Goal: Find contact information: Find contact information

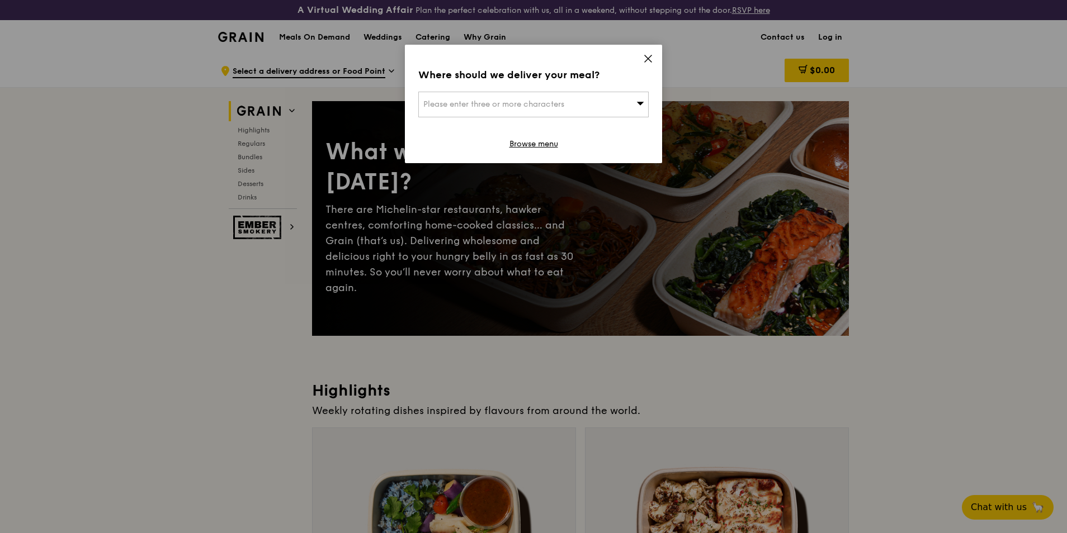
click at [649, 60] on icon at bounding box center [648, 58] width 7 height 7
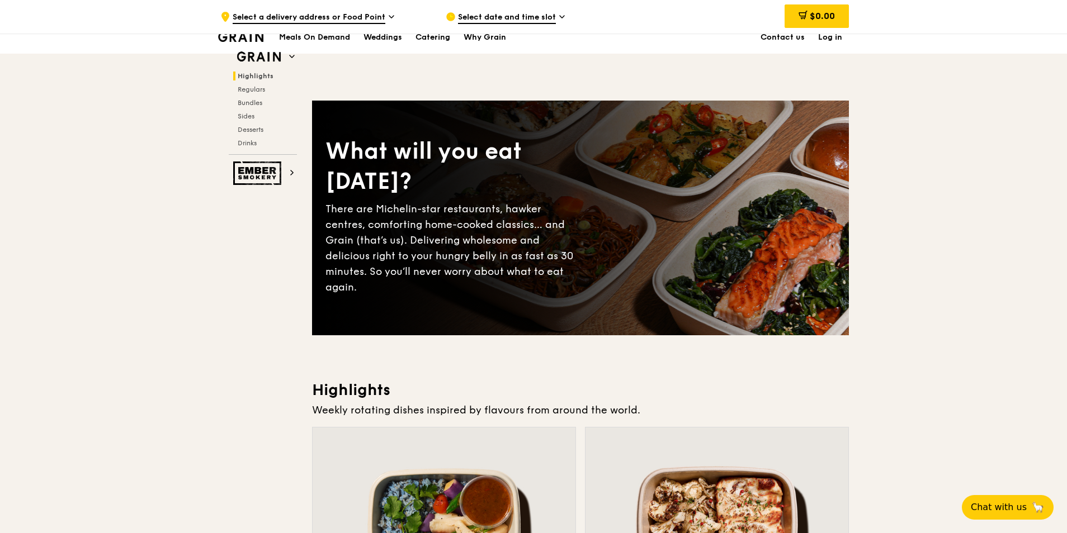
scroll to position [467, 0]
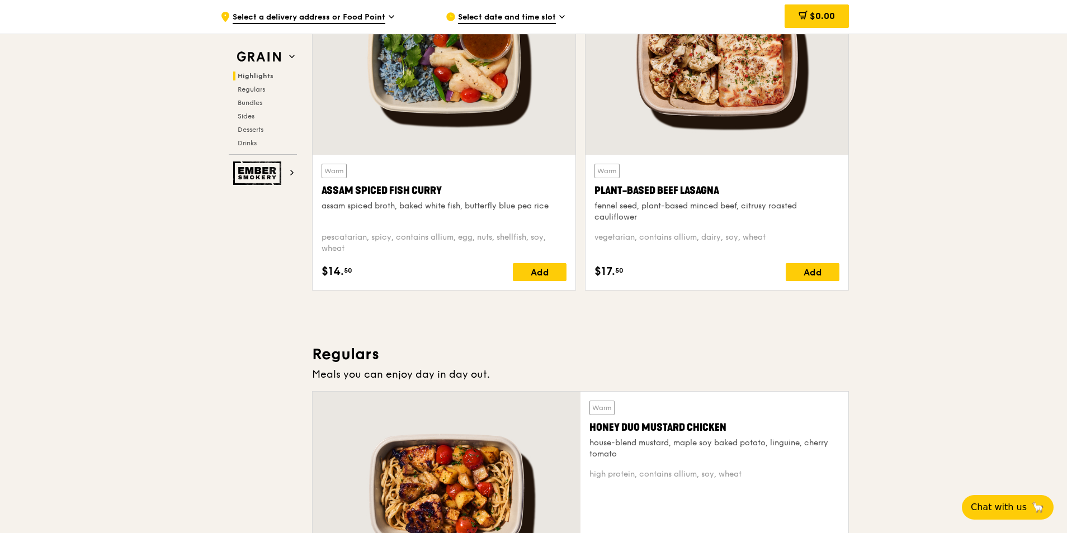
drag, startPoint x: 1065, startPoint y: 74, endPoint x: 1068, endPoint y: 10, distance: 64.3
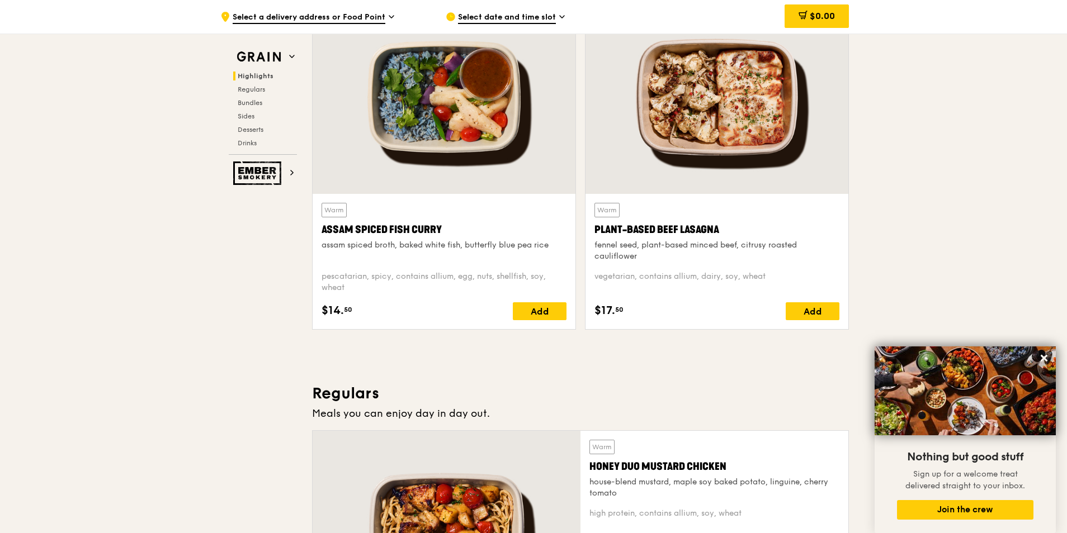
scroll to position [0, 0]
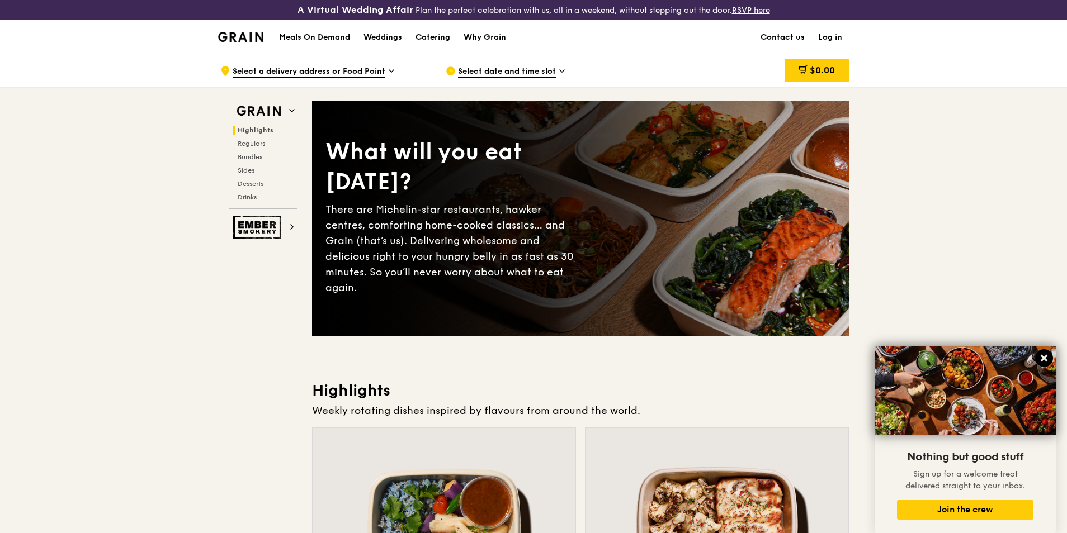
click at [1042, 361] on icon at bounding box center [1043, 358] width 7 height 7
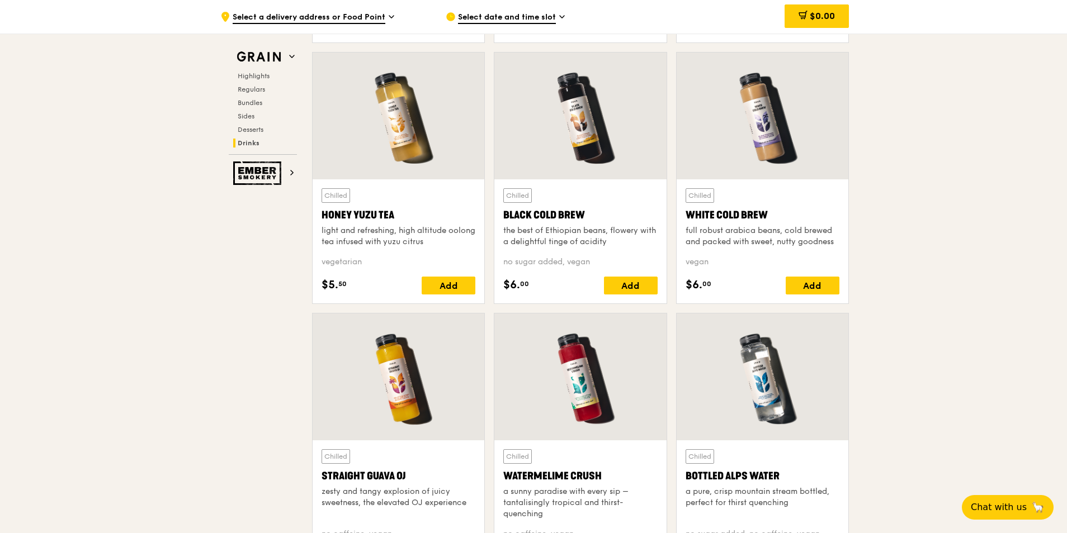
scroll to position [4628, 0]
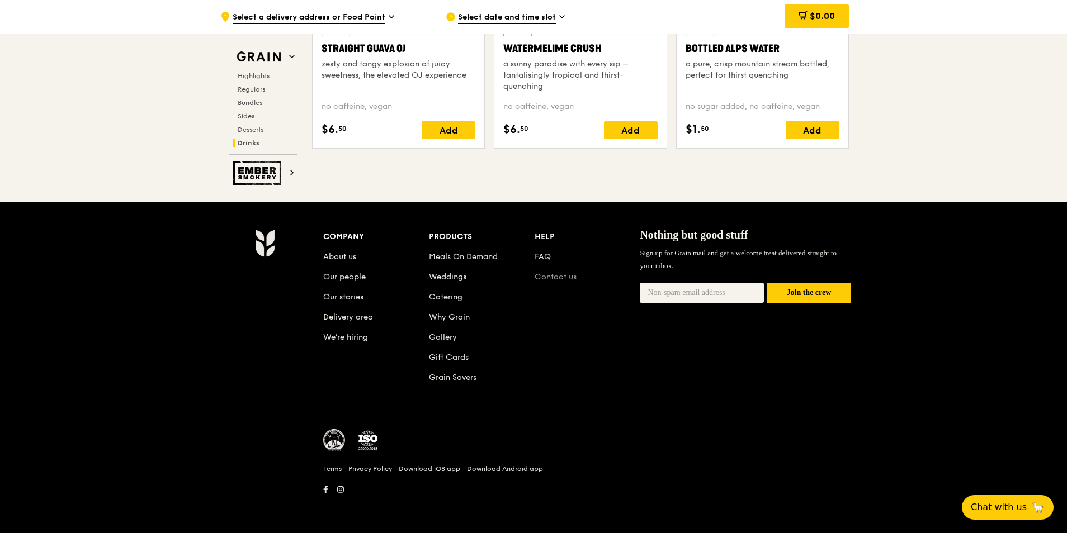
click at [558, 278] on link "Contact us" at bounding box center [555, 277] width 42 height 10
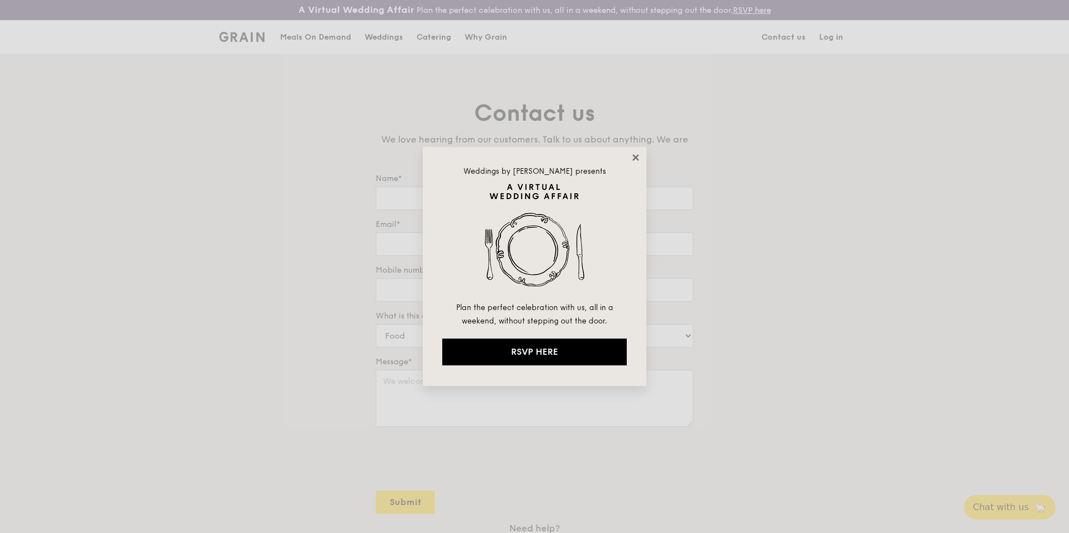
click at [632, 159] on icon at bounding box center [636, 158] width 10 height 10
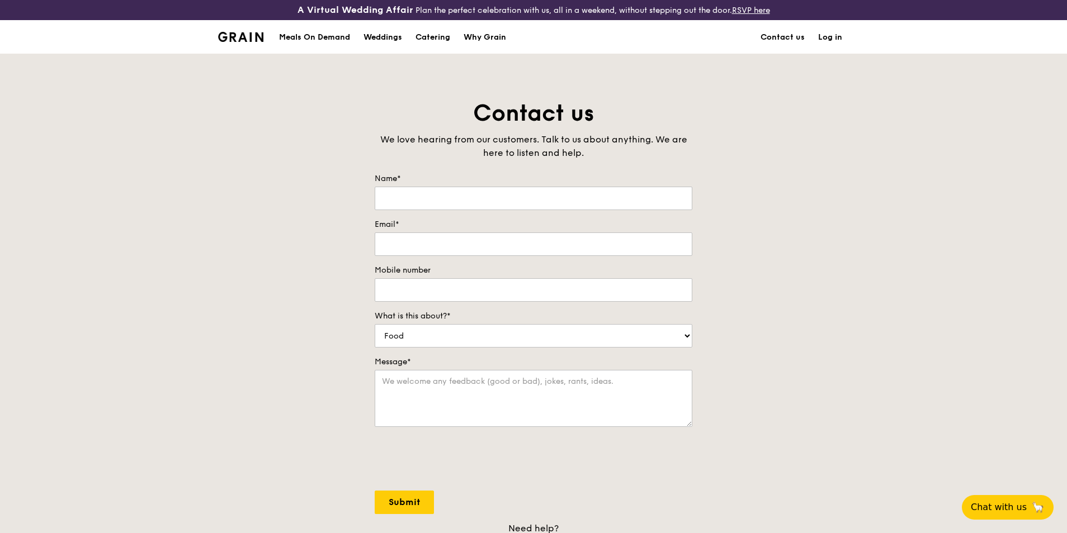
click at [1064, 481] on div "Contact us We love hearing from our customers. Talk to us about anything. We ar…" at bounding box center [533, 331] width 1067 height 467
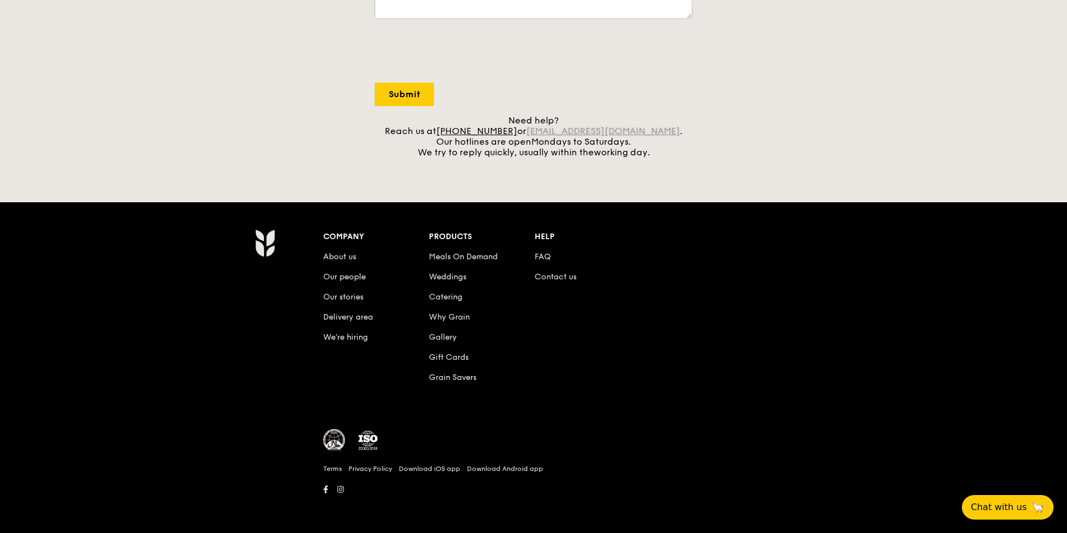
click at [624, 132] on link "[EMAIL_ADDRESS][DOMAIN_NAME]" at bounding box center [603, 131] width 154 height 11
